Goal: Task Accomplishment & Management: Complete application form

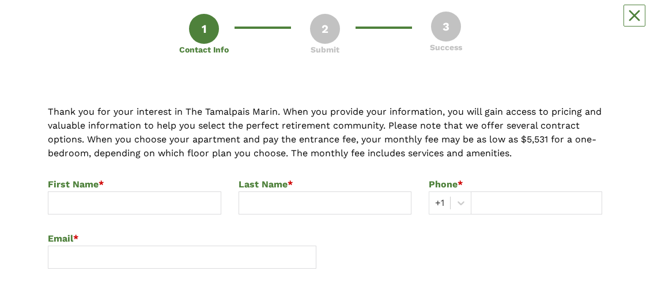
scroll to position [132, 0]
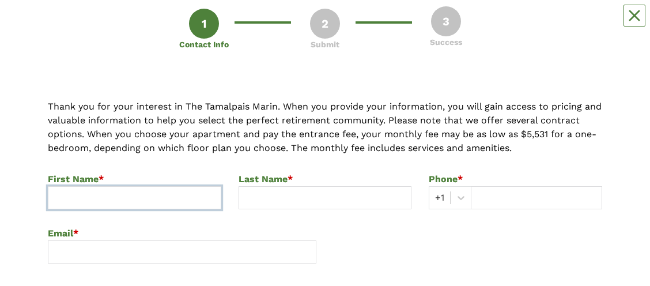
click at [115, 201] on input at bounding box center [134, 197] width 173 height 23
type input "[PERSON_NAME]"
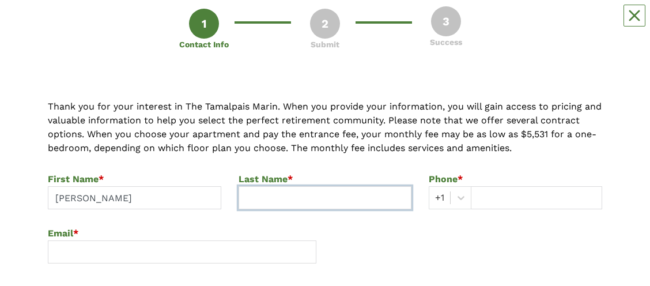
click at [258, 198] on input at bounding box center [325, 197] width 173 height 23
type input "[PERSON_NAME]"
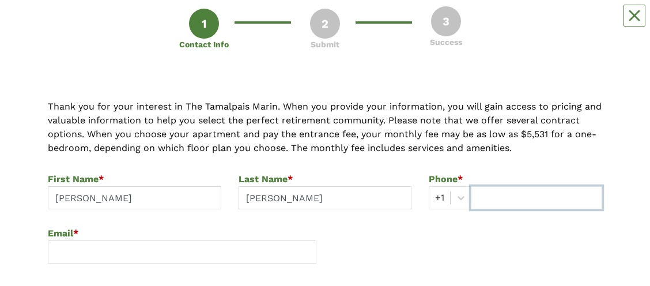
click at [486, 199] on input "text" at bounding box center [536, 197] width 131 height 23
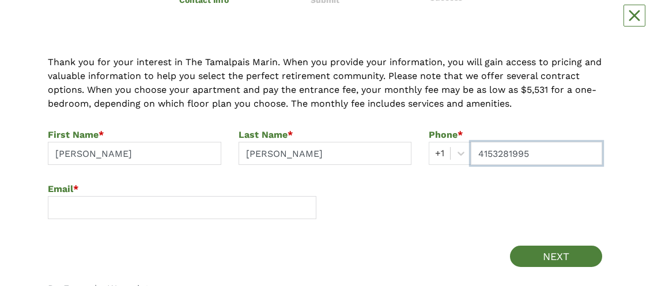
scroll to position [180, 0]
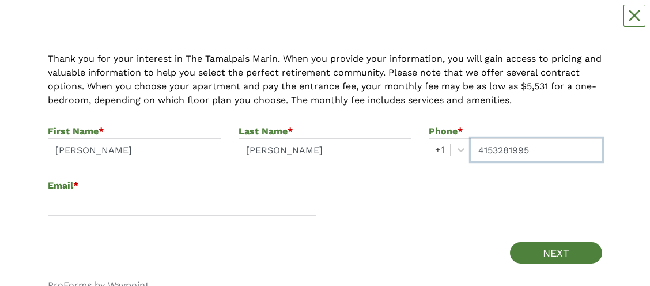
type input "4153281995"
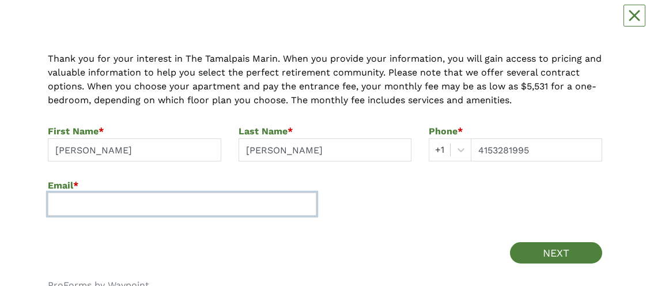
click at [300, 203] on input at bounding box center [182, 203] width 269 height 23
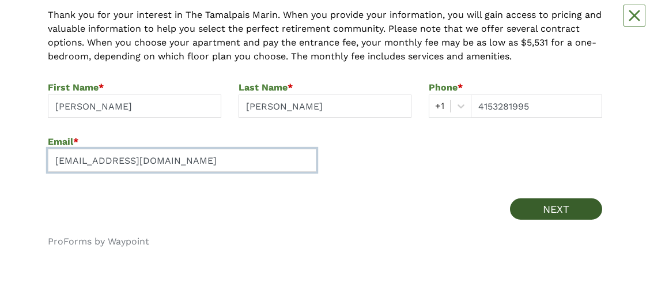
type input "[EMAIL_ADDRESS][DOMAIN_NAME]"
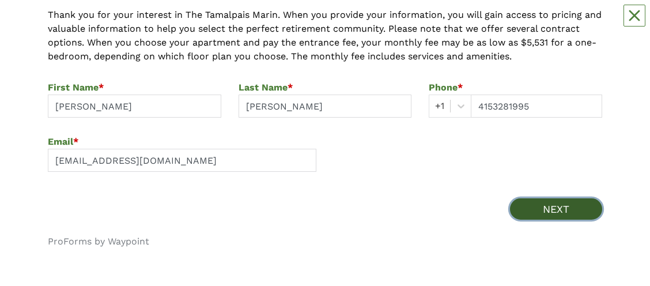
click at [550, 205] on button "NEXT" at bounding box center [556, 208] width 92 height 21
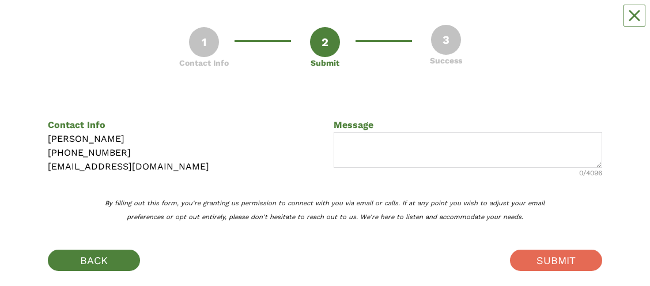
scroll to position [165, 0]
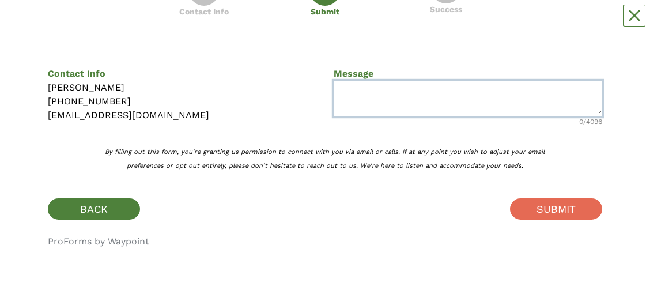
click at [411, 87] on textarea at bounding box center [468, 99] width 269 height 36
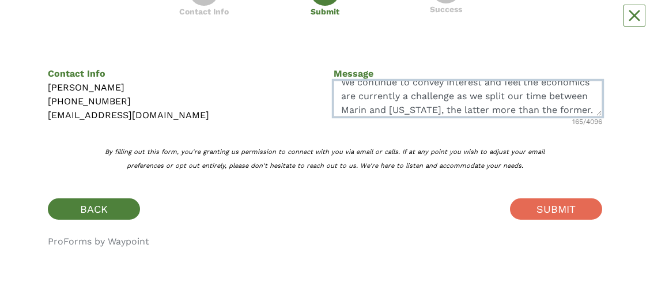
scroll to position [23, 0]
drag, startPoint x: 440, startPoint y: 109, endPoint x: 416, endPoint y: 108, distance: 23.7
click at [416, 108] on textarea "We continue to convey interest and feel the economics are currently a challenge…" at bounding box center [468, 99] width 269 height 36
click at [471, 107] on textarea "We continue to convey interest and feel the economics are currently a challenge…" at bounding box center [468, 99] width 269 height 36
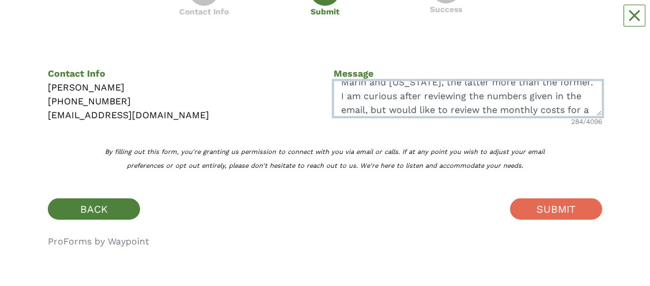
click at [562, 110] on textarea "We continue to convey interest and feel the economics are currently a challenge…" at bounding box center [468, 99] width 269 height 36
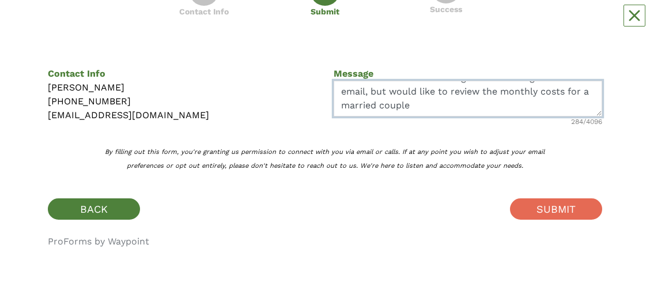
click at [414, 106] on textarea "We continue to convey interest and feel the economics are currently a challenge…" at bounding box center [468, 99] width 269 height 36
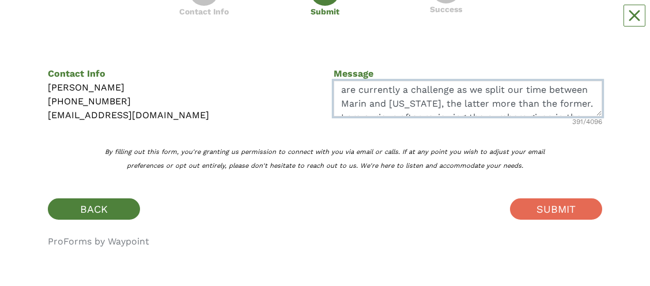
scroll to position [0, 0]
drag, startPoint x: 453, startPoint y: 105, endPoint x: 411, endPoint y: 107, distance: 42.1
click at [411, 107] on textarea "We continue to convey interest and feel the economics are currently a challenge…" at bounding box center [468, 99] width 269 height 36
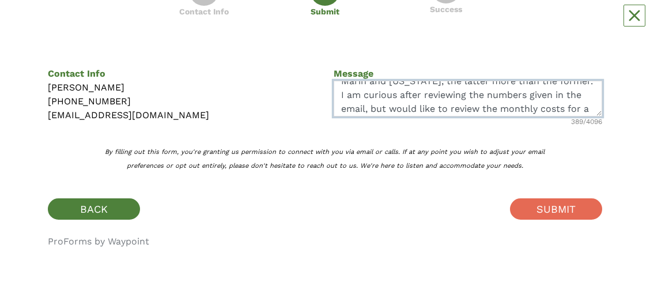
click at [403, 94] on textarea "We continue to convey interest and feel the economics are currently a concern a…" at bounding box center [468, 99] width 269 height 36
click at [490, 93] on textarea "We continue to convey interest and feel the economics are currently a concern a…" at bounding box center [468, 99] width 269 height 36
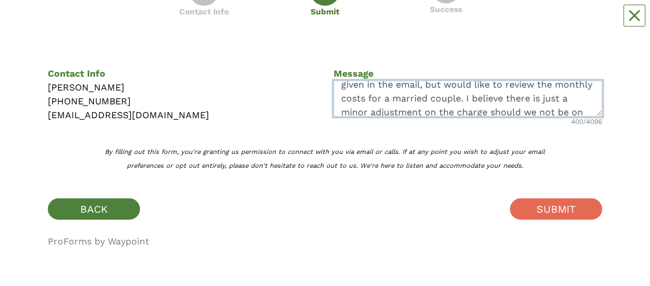
scroll to position [83, 0]
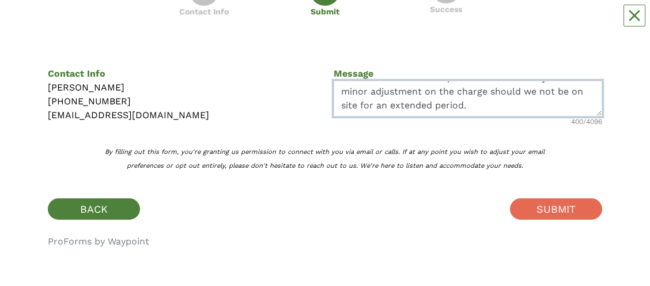
click at [435, 106] on textarea "We continue to convey interest and feel the economics are currently a concern a…" at bounding box center [468, 99] width 269 height 36
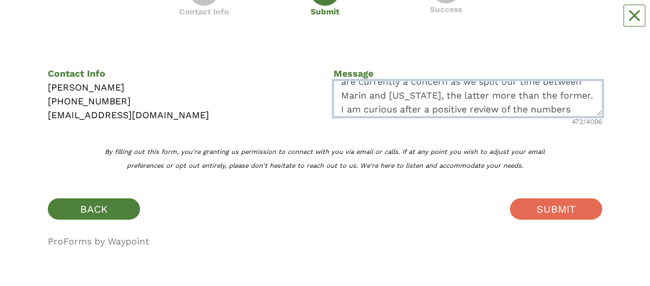
scroll to position [22, 0]
click at [592, 97] on textarea "We continue to convey interest and feel the economics are currently a concern a…" at bounding box center [468, 99] width 269 height 36
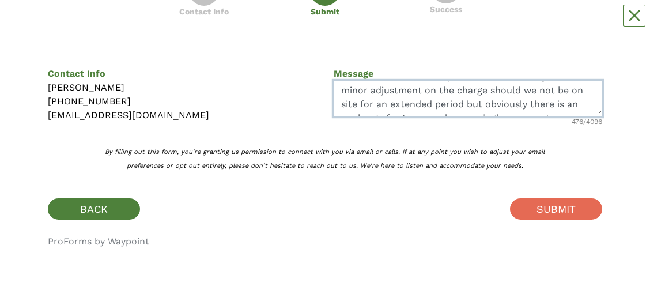
scroll to position [97, 0]
click at [385, 103] on textarea "We continue to convey interest and feel the economics are currently a concern a…" at bounding box center [468, 99] width 269 height 36
click at [465, 91] on textarea "We continue to convey interest and feel the economics are currently a concern a…" at bounding box center [468, 99] width 269 height 36
drag, startPoint x: 486, startPoint y: 92, endPoint x: 471, endPoint y: 91, distance: 15.0
click at [471, 91] on textarea "We continue to convey interest and feel the economics are currently a concern a…" at bounding box center [468, 99] width 269 height 36
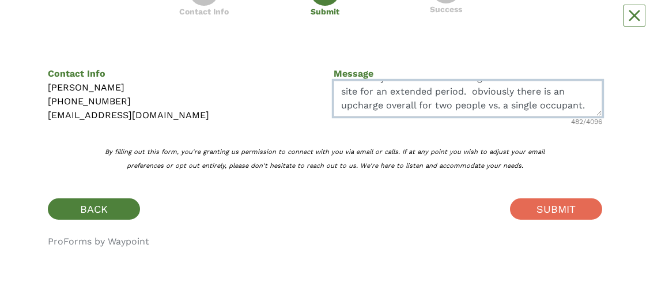
click at [477, 90] on textarea "We continue to convey interest and feel the economics are currently a concern a…" at bounding box center [468, 99] width 269 height 36
click at [587, 105] on textarea "We continue to convey interest and feel the economics are currently a concern a…" at bounding box center [468, 99] width 269 height 36
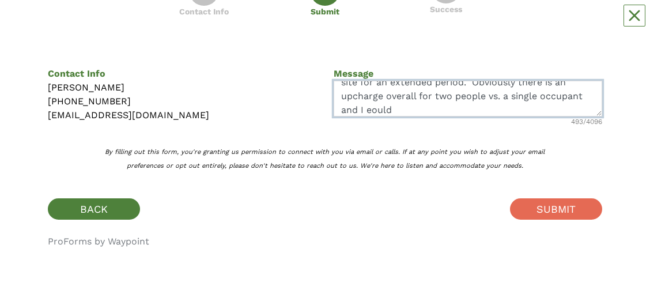
click at [374, 109] on textarea "We continue to convey interest and feel the economics are currently a concern a…" at bounding box center [468, 99] width 269 height 36
click at [403, 112] on textarea "We continue to convey interest and feel the economics are currently a concern a…" at bounding box center [468, 99] width 269 height 36
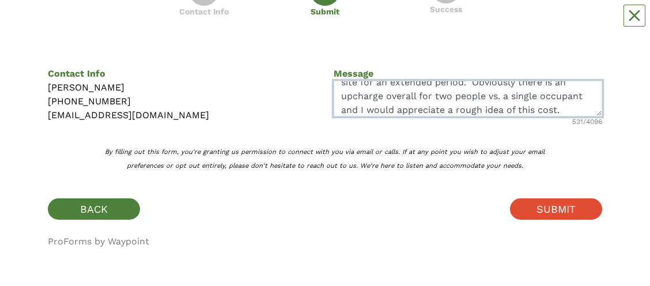
type textarea "We continue to convey interest and feel the economics are currently a concern a…"
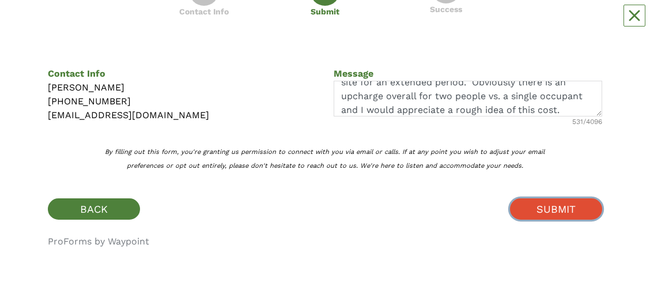
click at [538, 206] on button "SUBMIT" at bounding box center [556, 208] width 92 height 21
